Goal: Transaction & Acquisition: Purchase product/service

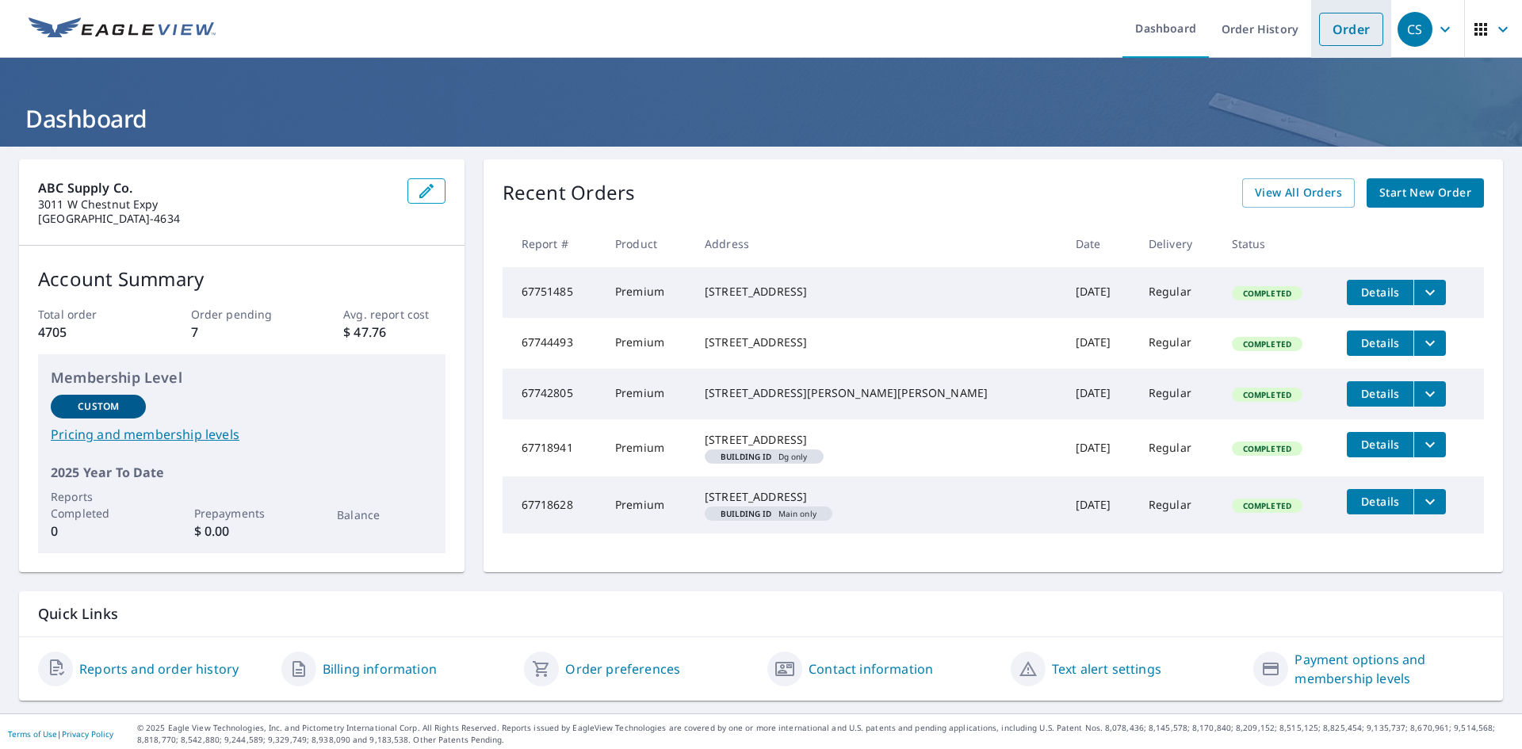
click at [1358, 31] on link "Order" at bounding box center [1351, 29] width 64 height 33
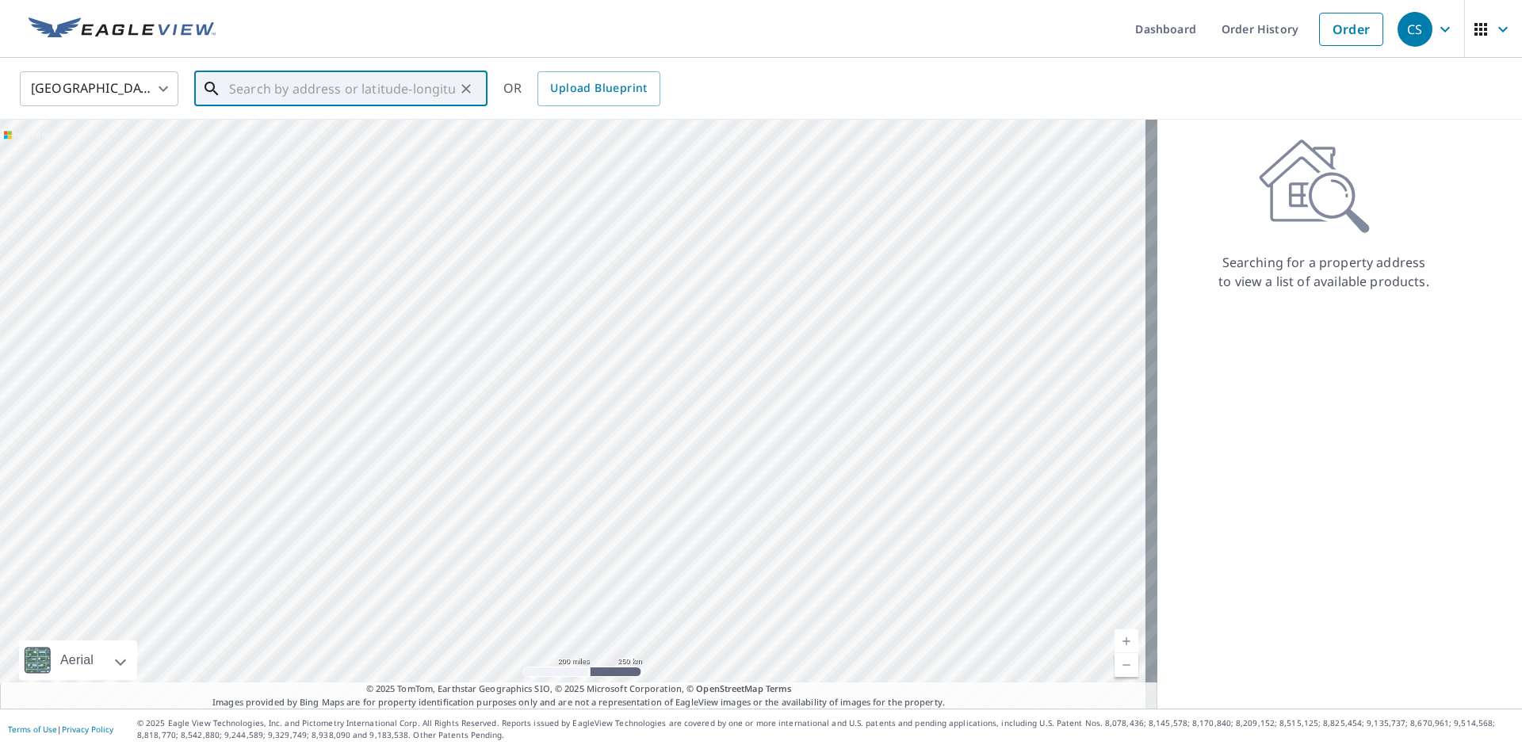
click at [320, 90] on input "text" at bounding box center [342, 89] width 226 height 44
click at [278, 90] on input "text" at bounding box center [342, 89] width 226 height 44
click at [272, 153] on p "[GEOGRAPHIC_DATA], MO 65721" at bounding box center [350, 152] width 249 height 16
type input "[STREET_ADDRESS][PERSON_NAME]"
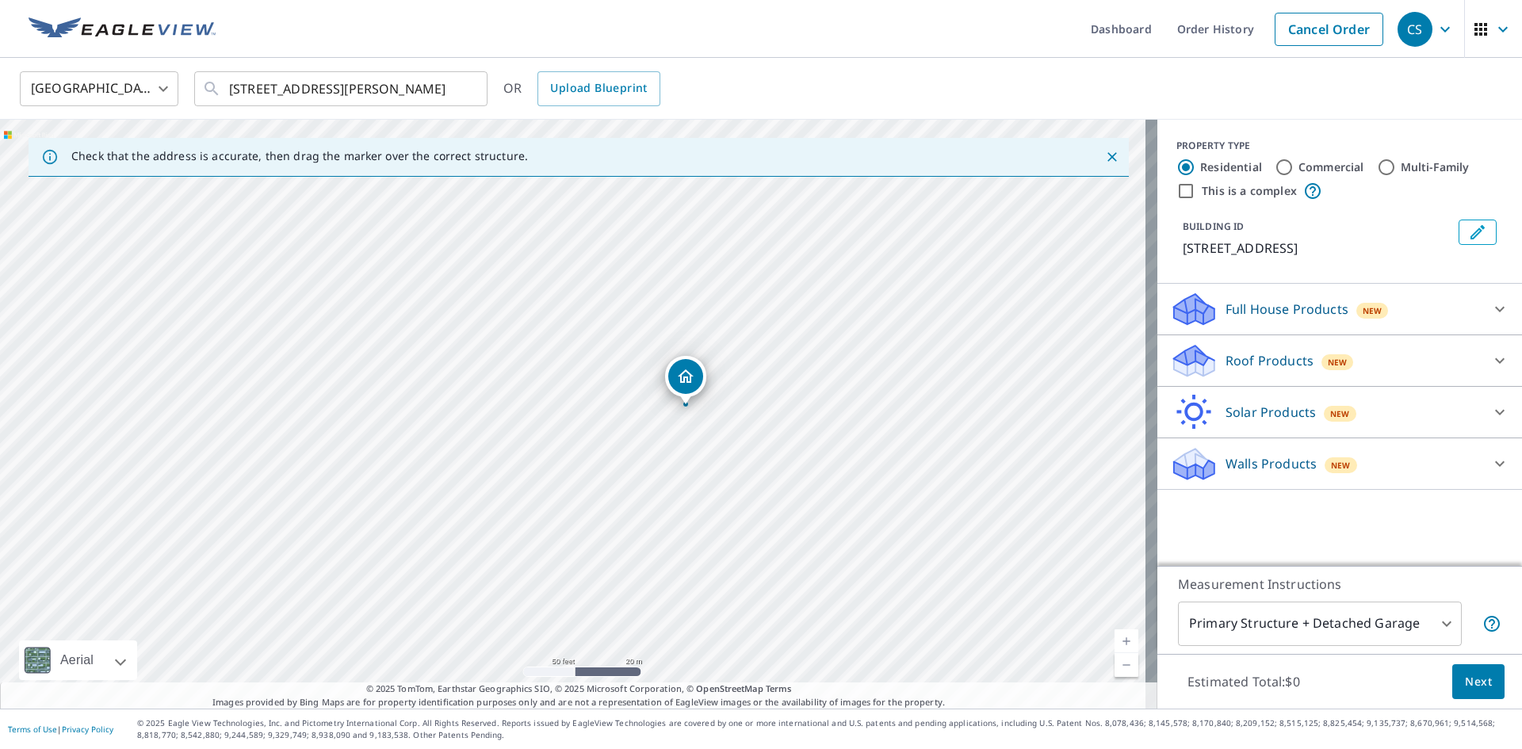
click at [1226, 358] on p "Roof Products" at bounding box center [1270, 360] width 88 height 19
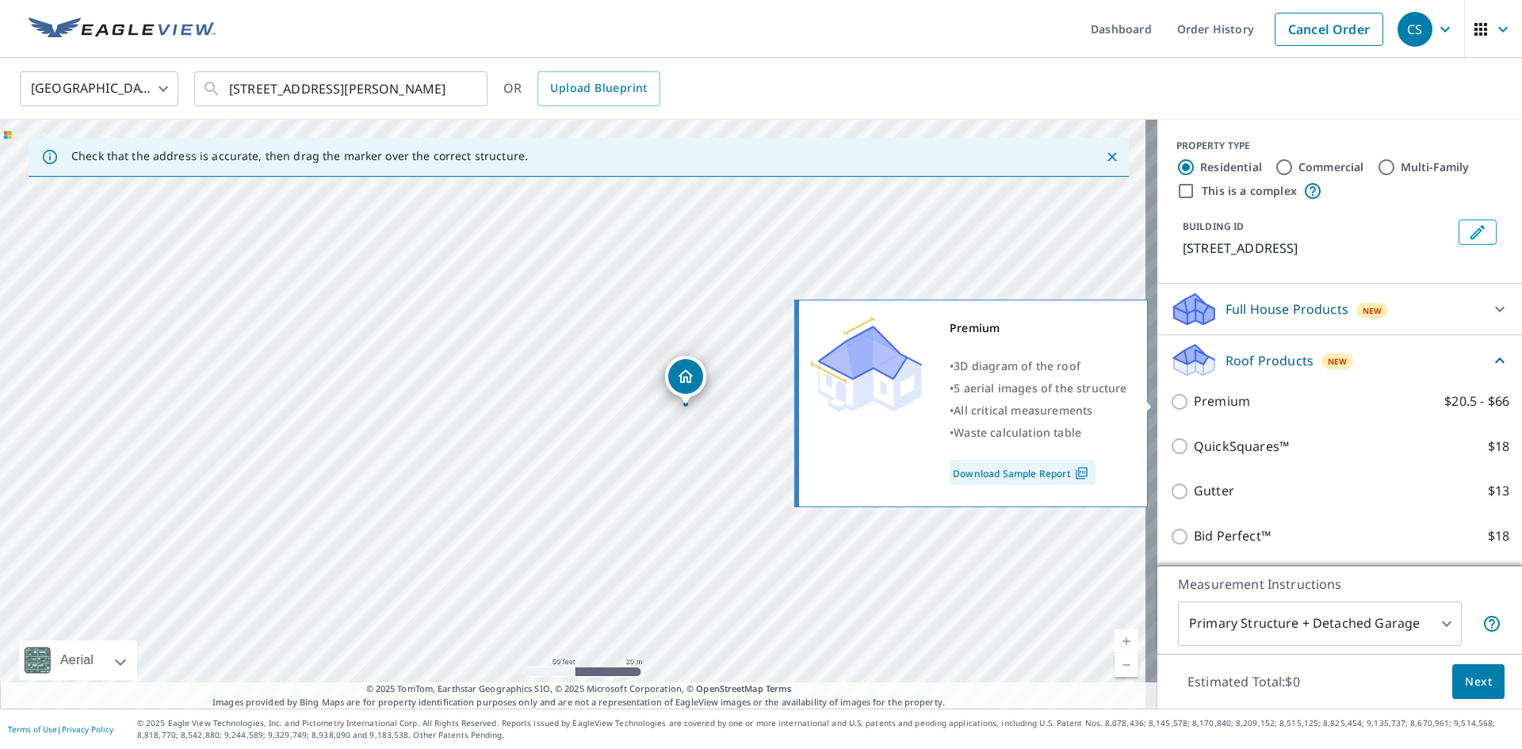
click at [1170, 400] on input "Premium $20.5 - $66" at bounding box center [1182, 402] width 24 height 19
checkbox input "true"
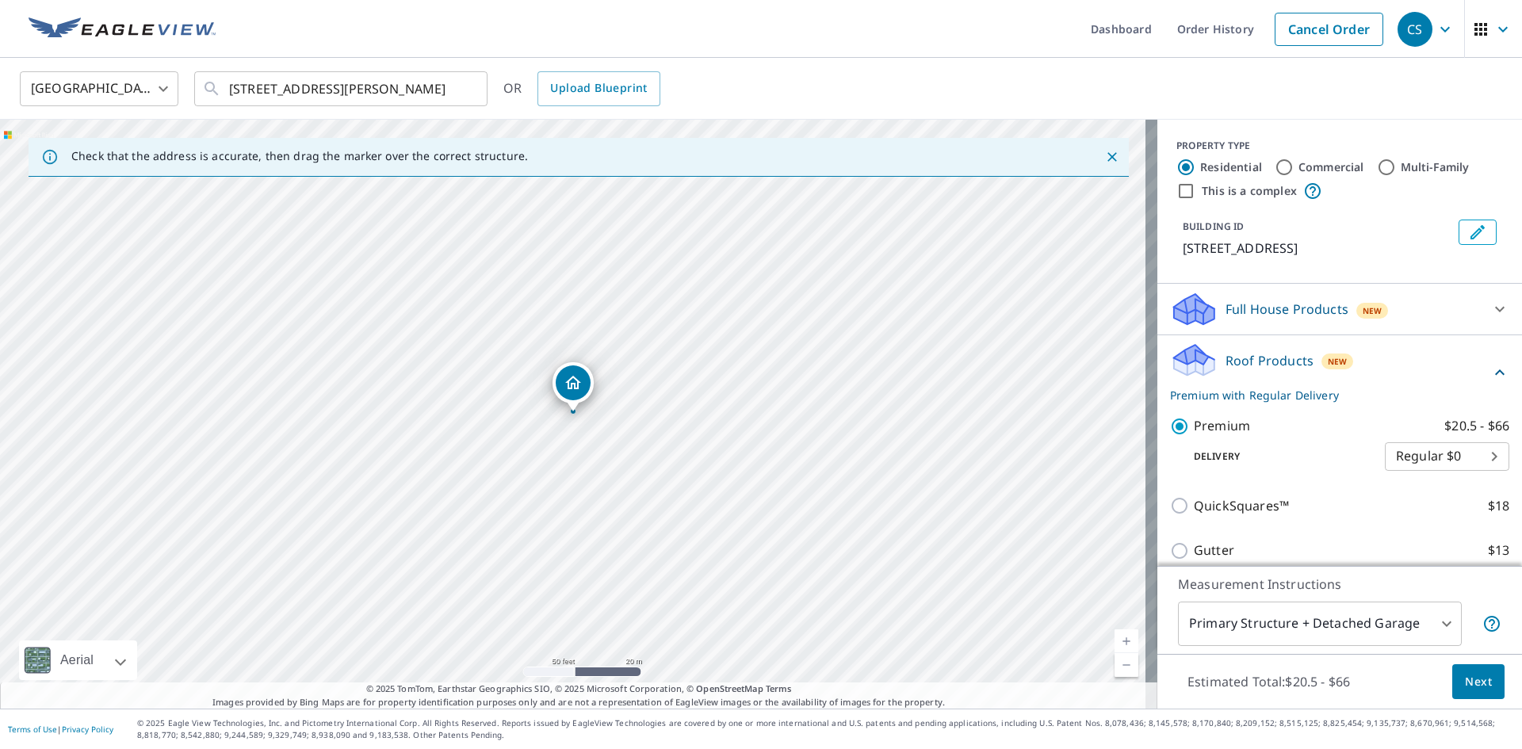
click at [1468, 671] on button "Next" at bounding box center [1479, 683] width 52 height 36
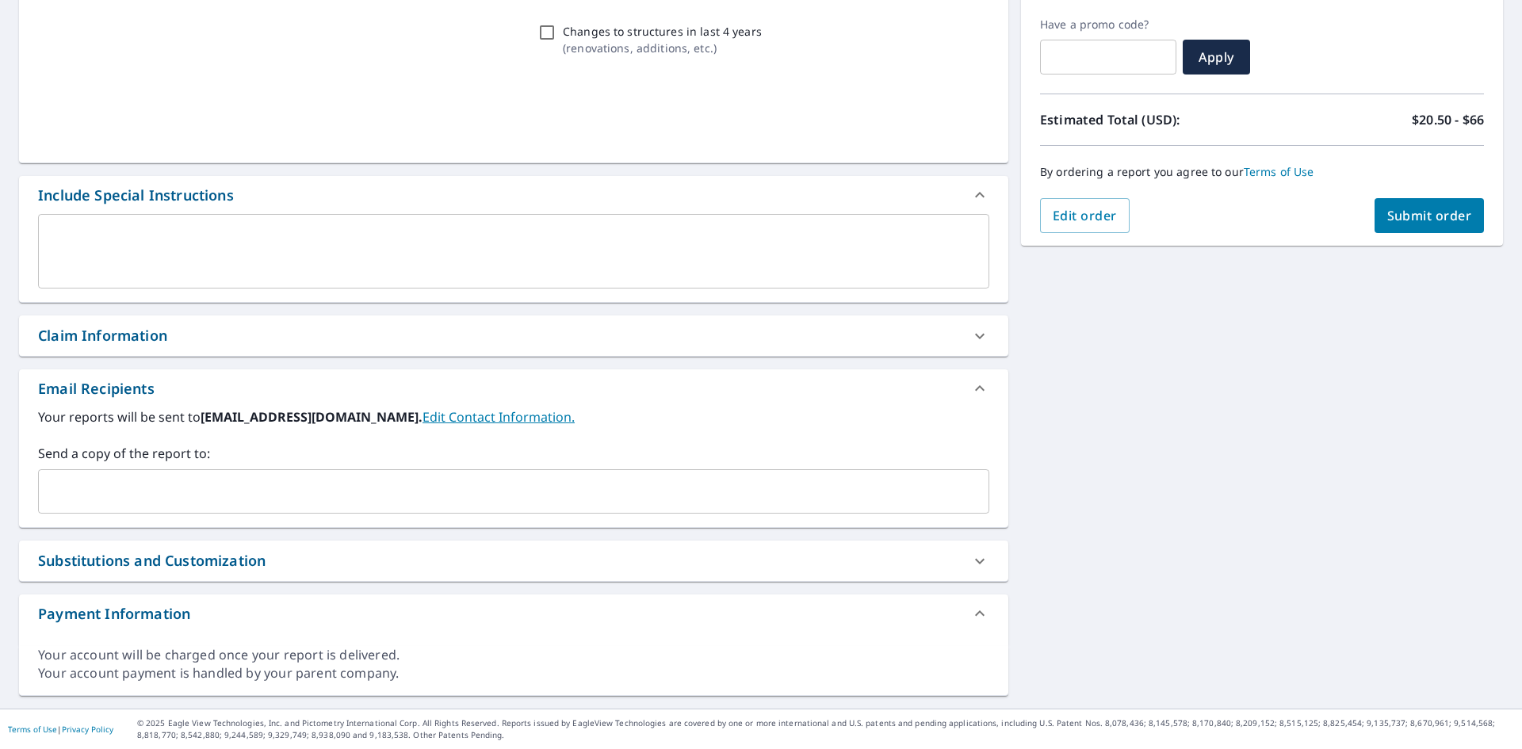
scroll to position [260, 0]
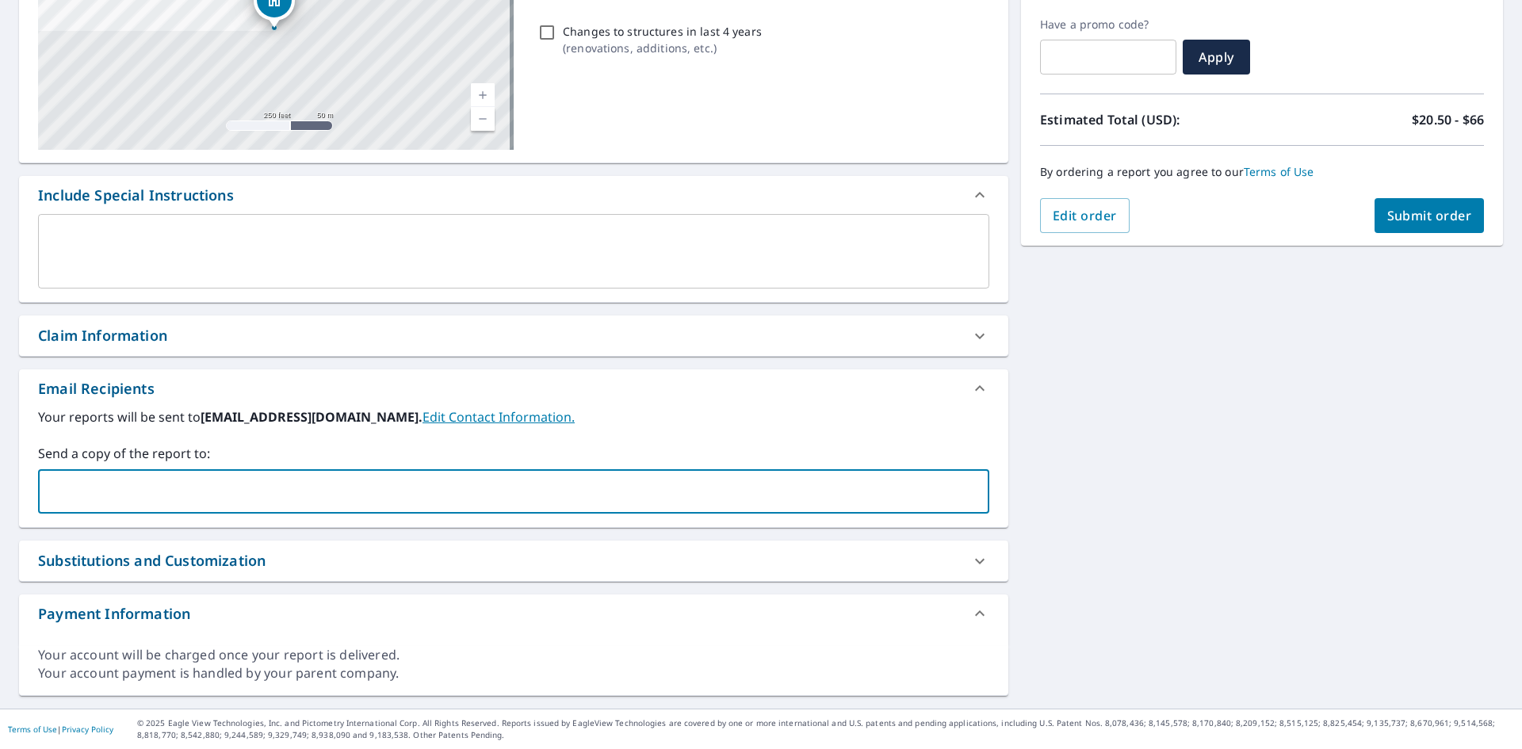
click at [251, 505] on input "text" at bounding box center [501, 492] width 913 height 30
type input "[PERSON_NAME]@417"
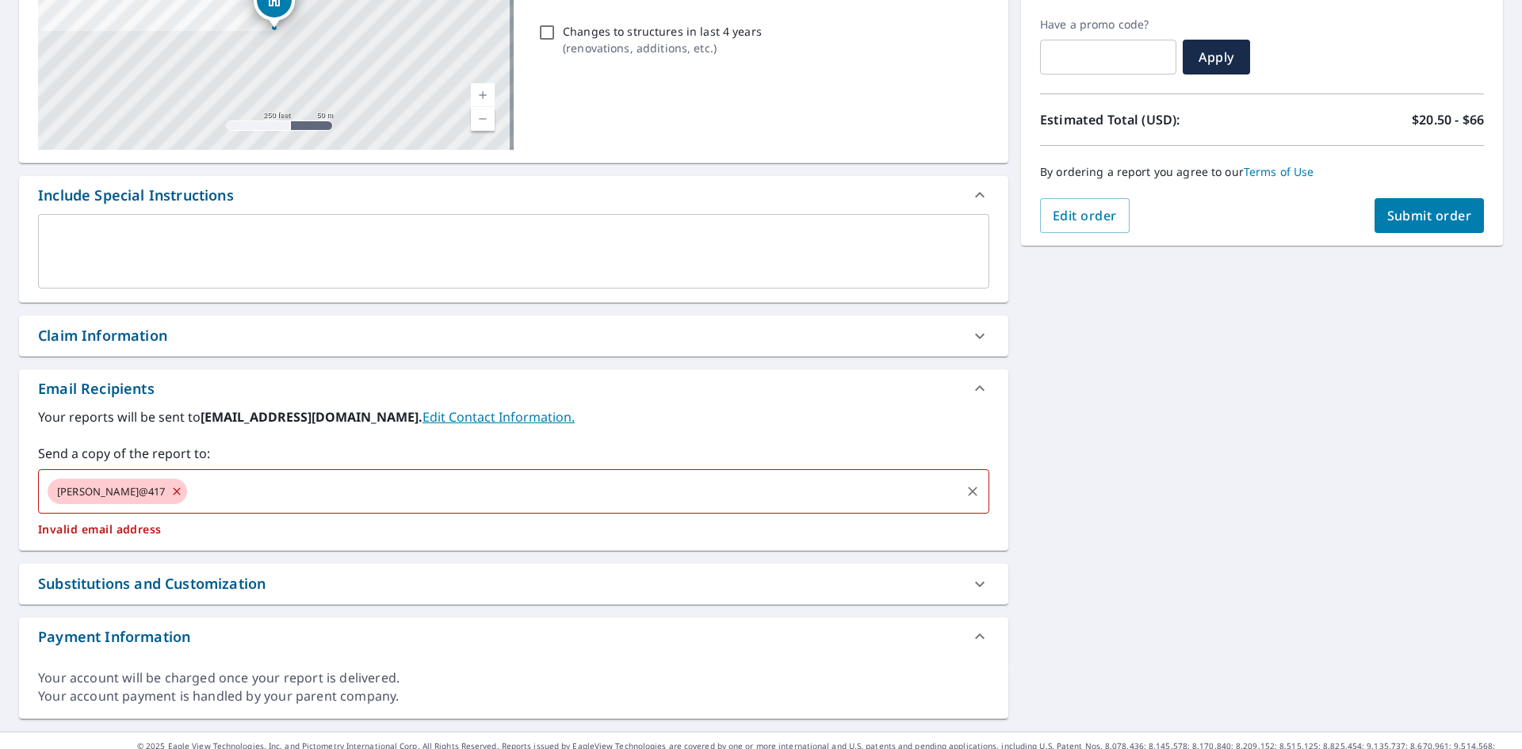
click at [211, 496] on input "text" at bounding box center [574, 492] width 769 height 30
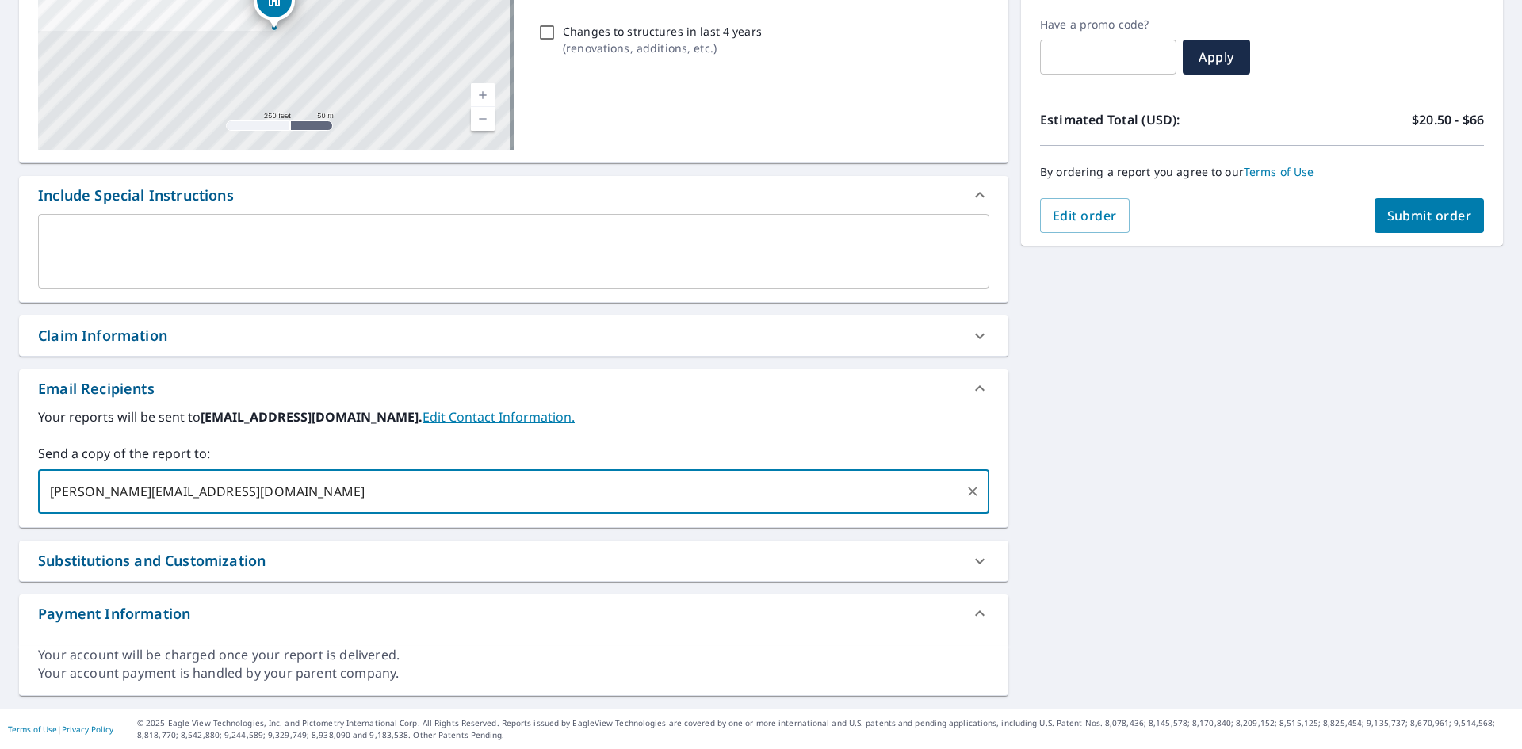
type input "[PERSON_NAME][EMAIL_ADDRESS][DOMAIN_NAME]"
click at [1425, 216] on span "Submit order" at bounding box center [1430, 215] width 85 height 17
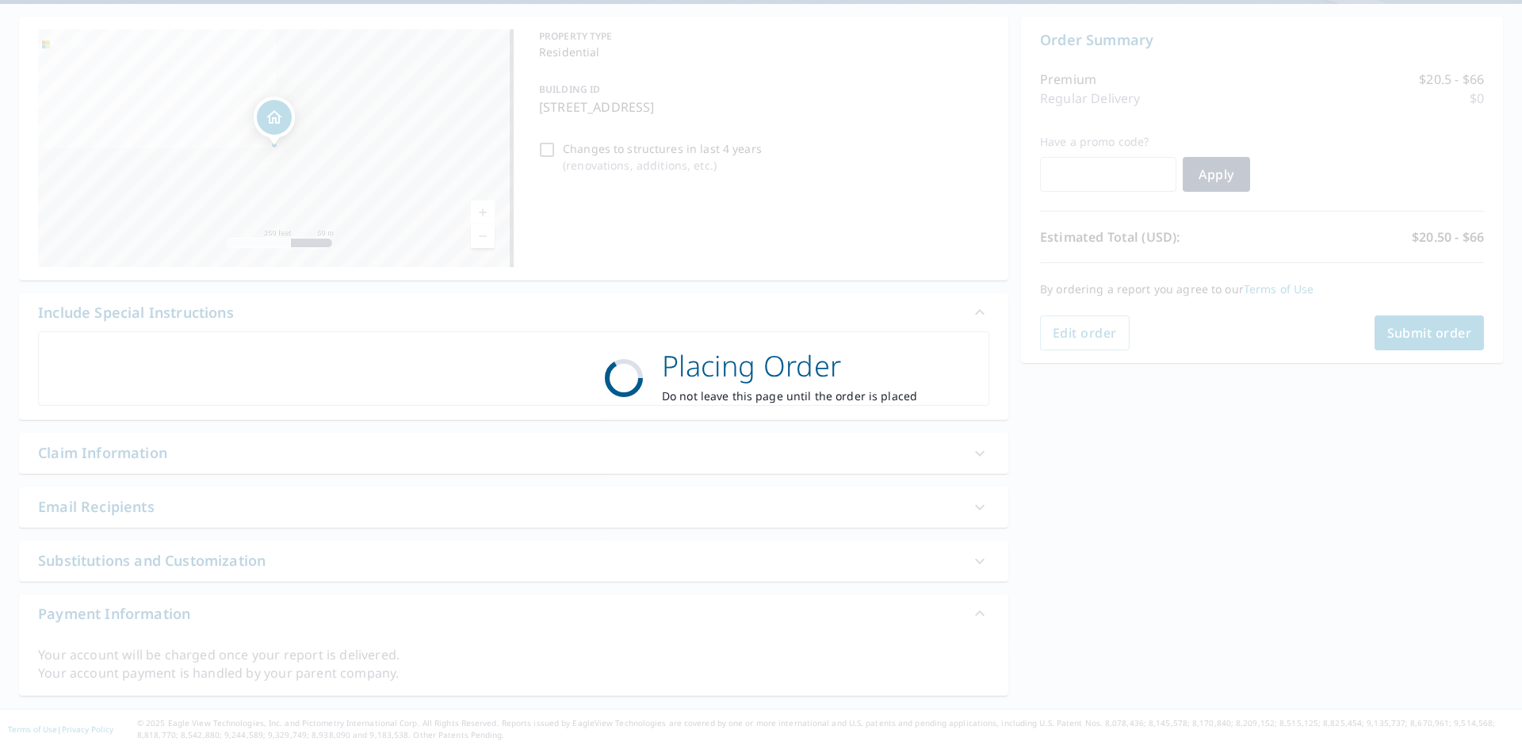
scroll to position [143, 0]
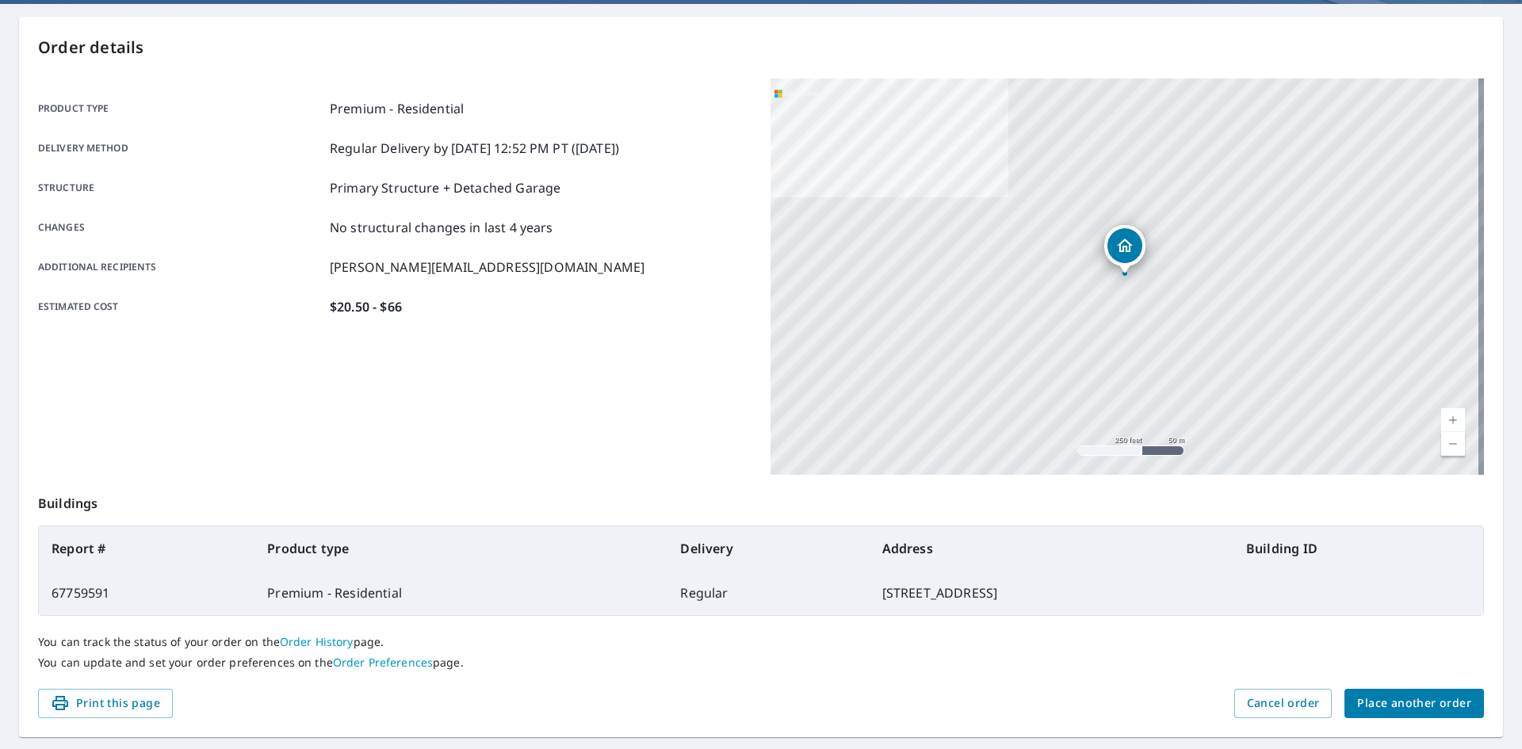
drag, startPoint x: 1471, startPoint y: 715, endPoint x: 1459, endPoint y: 709, distance: 13.5
click at [1461, 712] on div "Order details Product type Premium - Residential Delivery method Regular Delive…" at bounding box center [761, 377] width 1484 height 721
click at [1455, 704] on span "Place another order" at bounding box center [1415, 704] width 114 height 20
